Goal: Check status: Check status

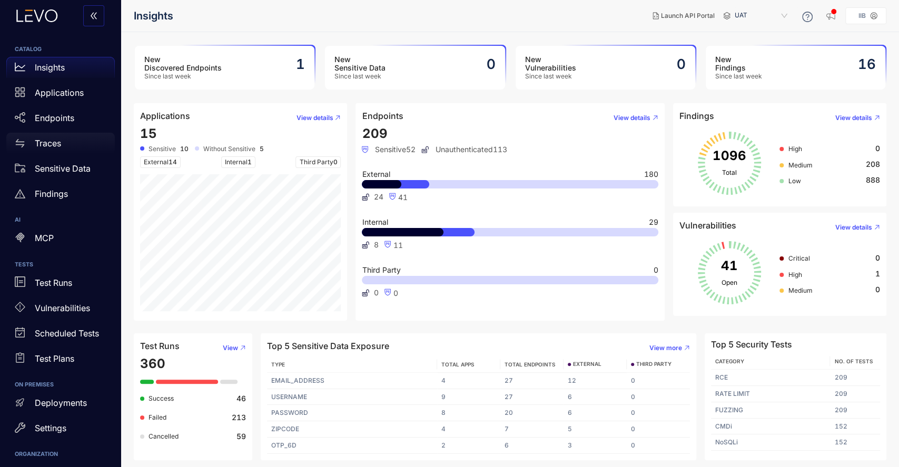
click at [50, 144] on p "Traces" at bounding box center [48, 143] width 26 height 9
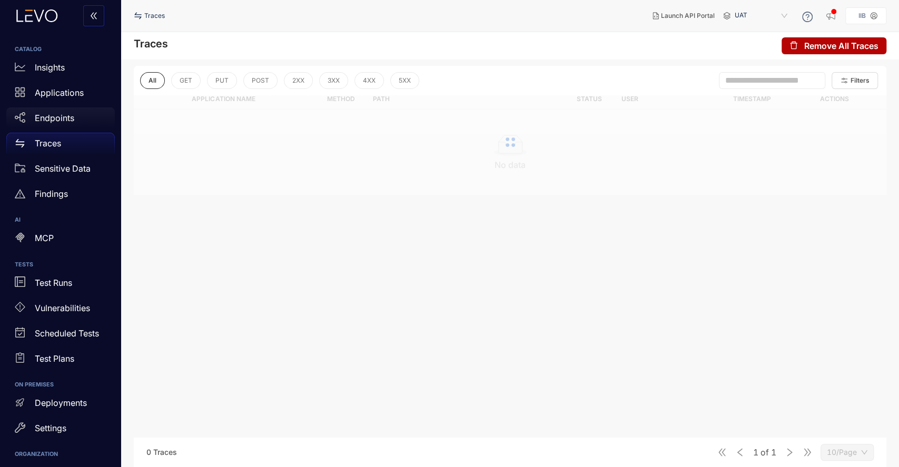
click at [58, 115] on p "Endpoints" at bounding box center [55, 117] width 40 height 9
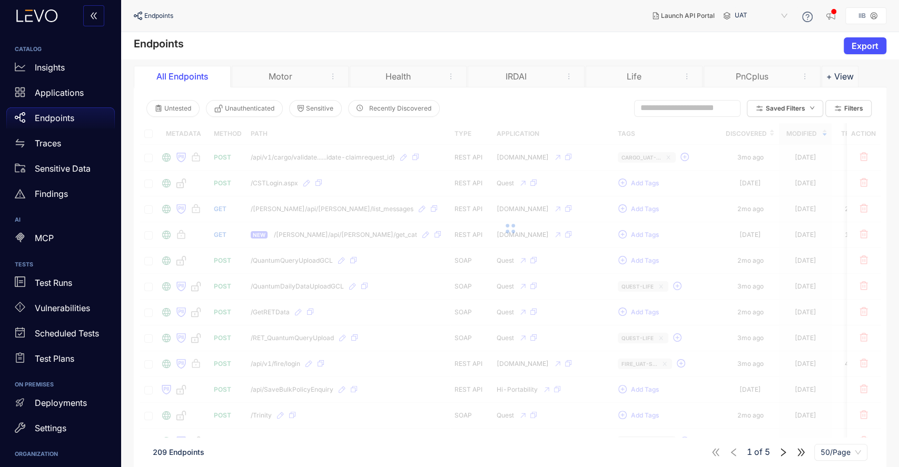
click at [284, 77] on div "Motor" at bounding box center [280, 76] width 79 height 9
click at [282, 75] on div "Motor" at bounding box center [280, 76] width 79 height 9
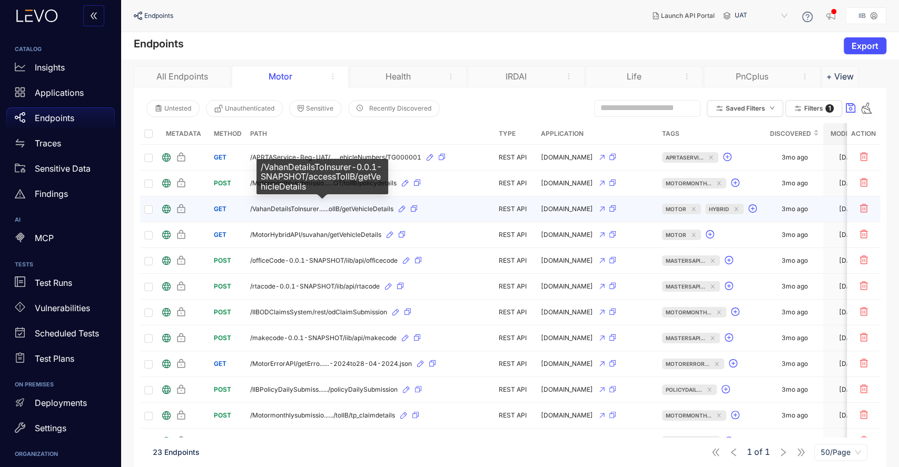
click at [293, 209] on span "/VahanDetailsToInsurer......oIIB/getVehicleDetails" at bounding box center [321, 208] width 143 height 7
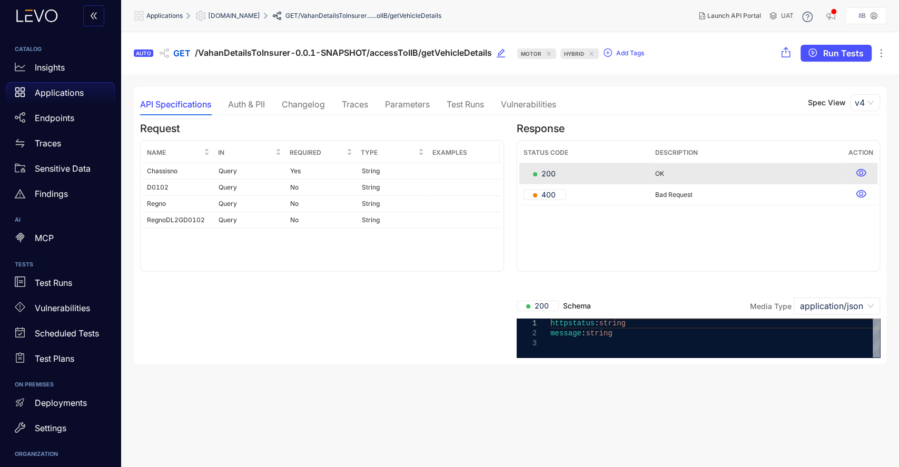
click at [362, 101] on div "Traces" at bounding box center [355, 104] width 26 height 9
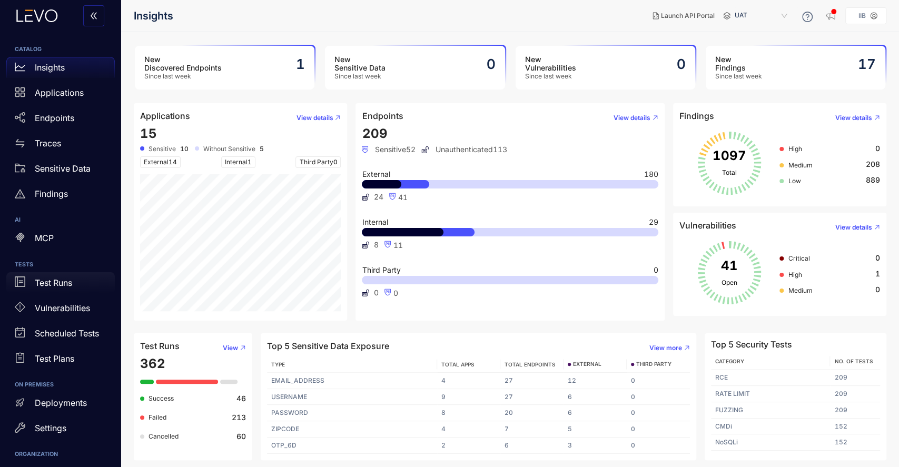
click at [65, 284] on p "Test Runs" at bounding box center [53, 282] width 37 height 9
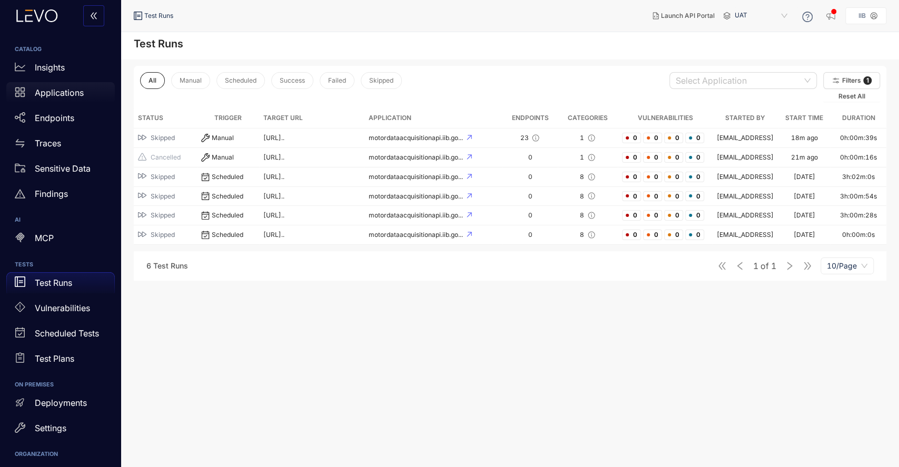
click at [67, 96] on p "Applications" at bounding box center [59, 92] width 49 height 9
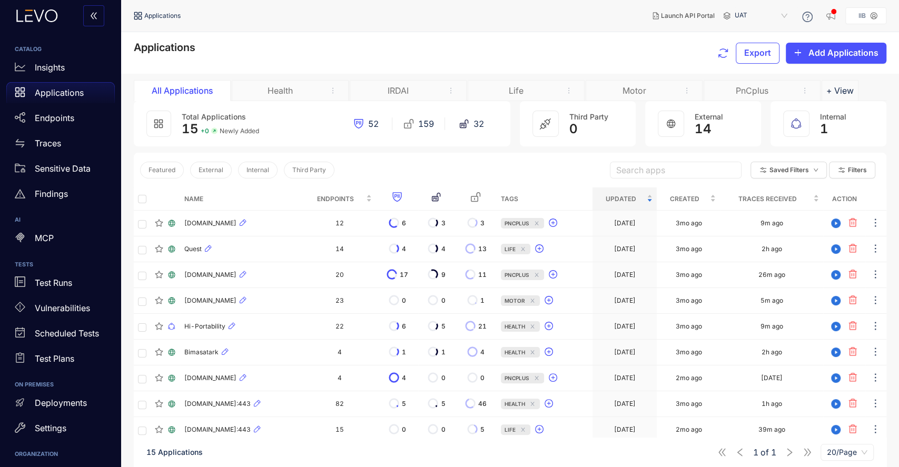
click at [636, 96] on div "Motor" at bounding box center [644, 90] width 117 height 21
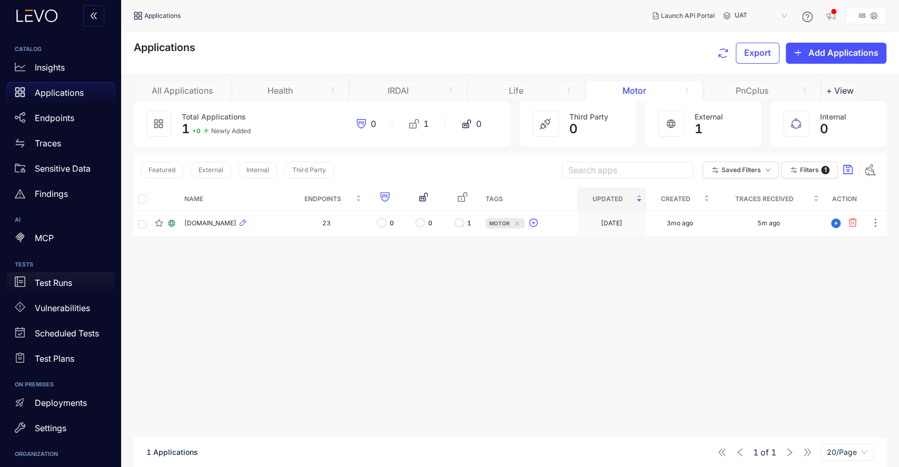
click at [50, 289] on div "Test Runs" at bounding box center [60, 282] width 109 height 21
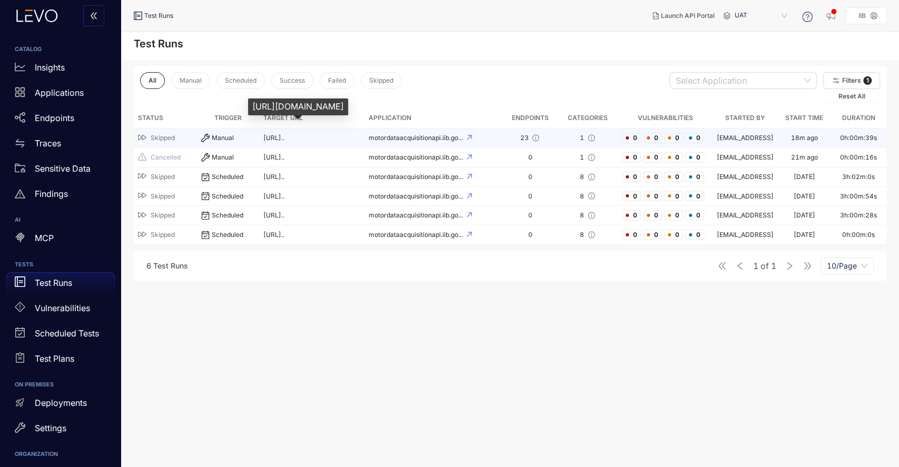
click at [284, 136] on span "[URL].." at bounding box center [273, 138] width 21 height 8
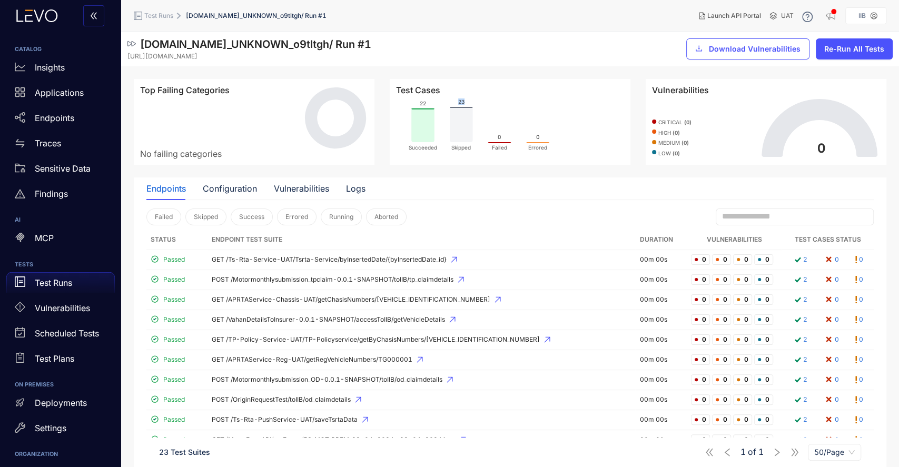
drag, startPoint x: 454, startPoint y: 104, endPoint x: 472, endPoint y: 99, distance: 19.2
click at [472, 99] on icon "22 Succeeded 23 Skipped 0 Failed 0 Errored" at bounding box center [485, 124] width 179 height 58
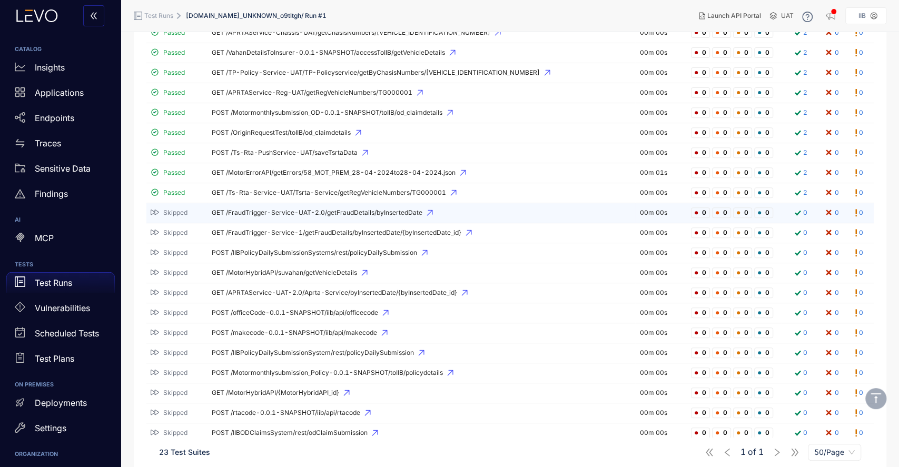
scroll to position [290, 0]
